Goal: Task Accomplishment & Management: Manage account settings

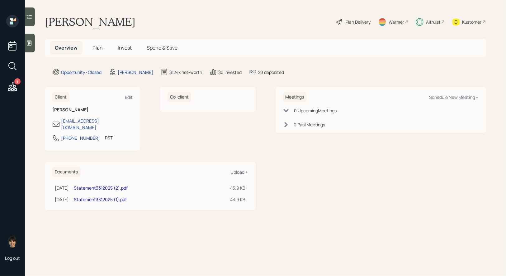
click at [12, 87] on icon at bounding box center [12, 86] width 11 height 11
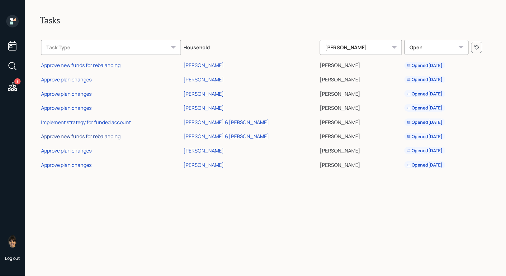
click at [59, 136] on div "Approve new funds for rebalancing" at bounding box center [80, 136] width 79 height 7
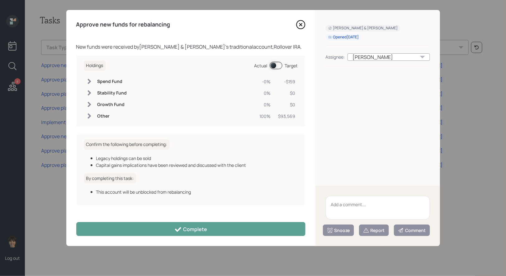
click at [274, 65] on span at bounding box center [276, 65] width 13 height 7
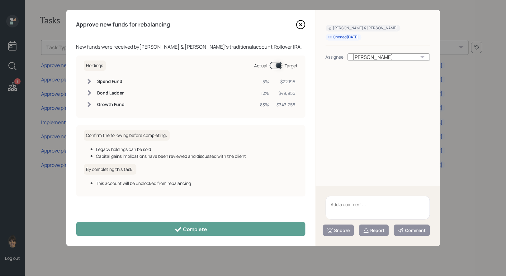
click at [301, 25] on icon at bounding box center [300, 24] width 2 height 2
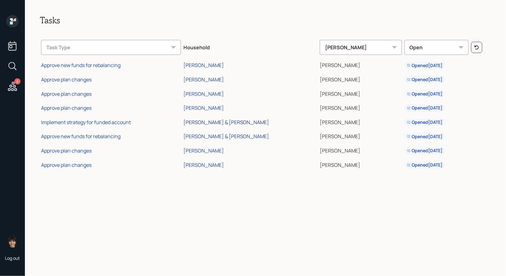
click at [212, 121] on div "[PERSON_NAME] & [PERSON_NAME]" at bounding box center [226, 122] width 86 height 7
